Goal: Information Seeking & Learning: Learn about a topic

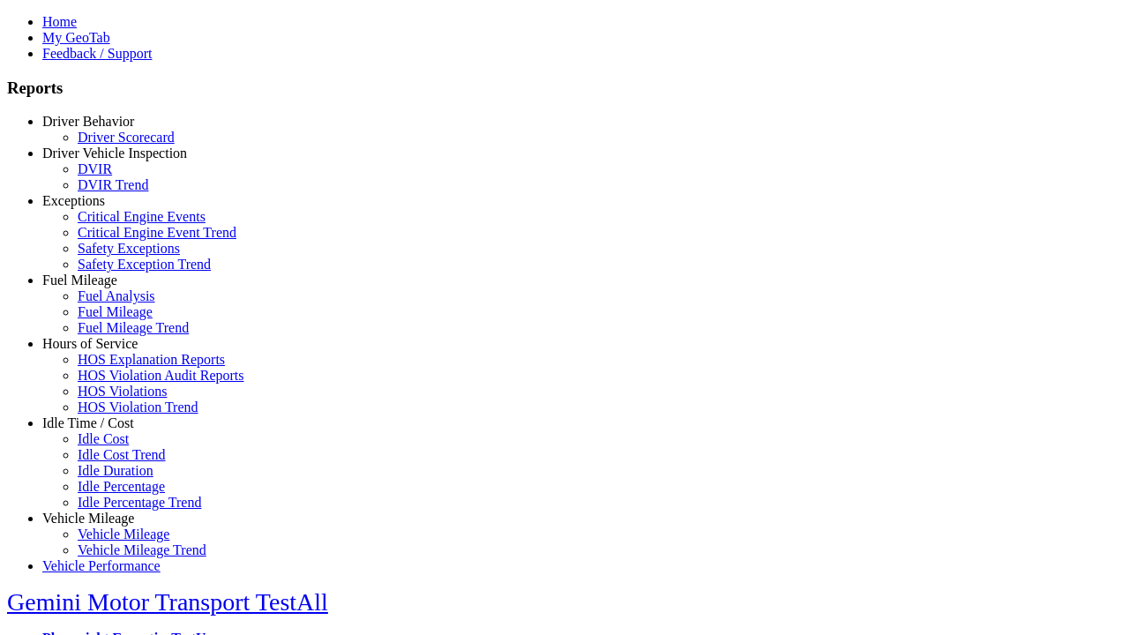
click at [101, 288] on link "Fuel Mileage" at bounding box center [79, 280] width 75 height 15
click at [115, 335] on link "Fuel Mileage Trend" at bounding box center [133, 327] width 111 height 15
select select "**********"
type input "**********"
